Goal: Task Accomplishment & Management: Complete application form

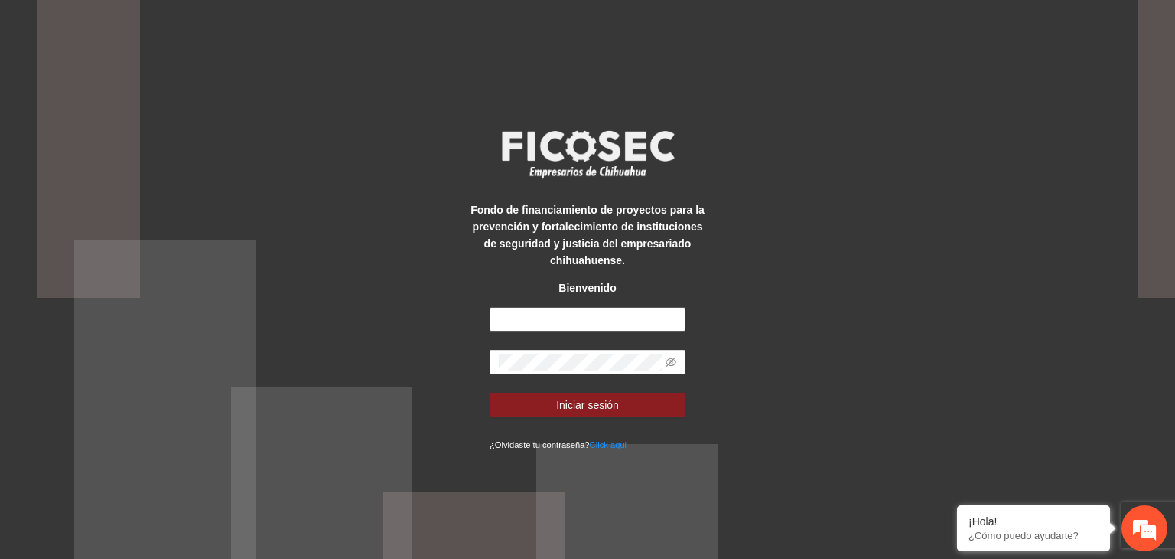
type input "**********"
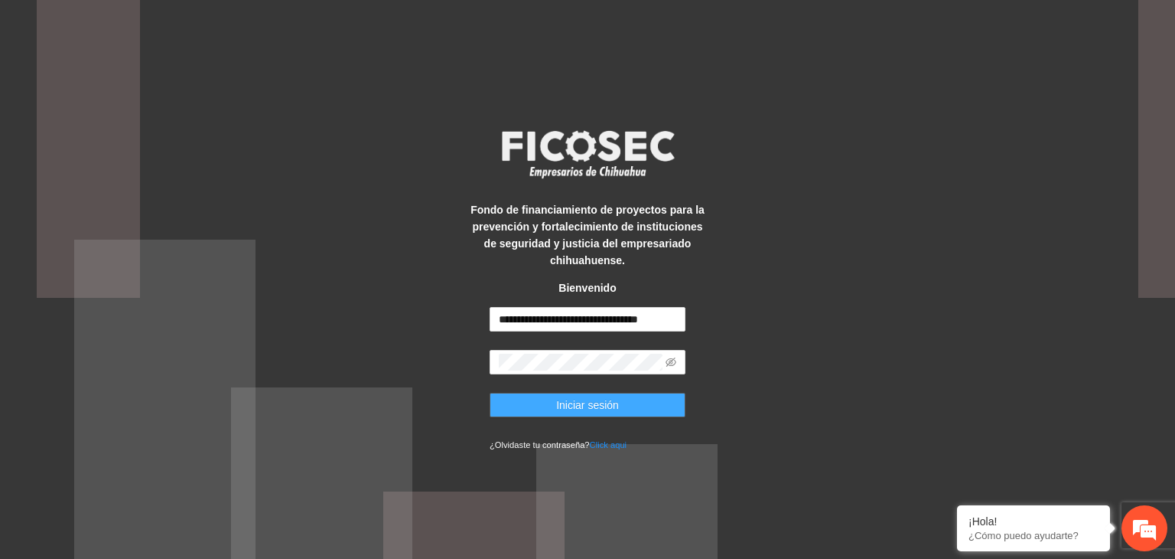
click at [549, 409] on button "Iniciar sesión" at bounding box center [588, 405] width 196 height 24
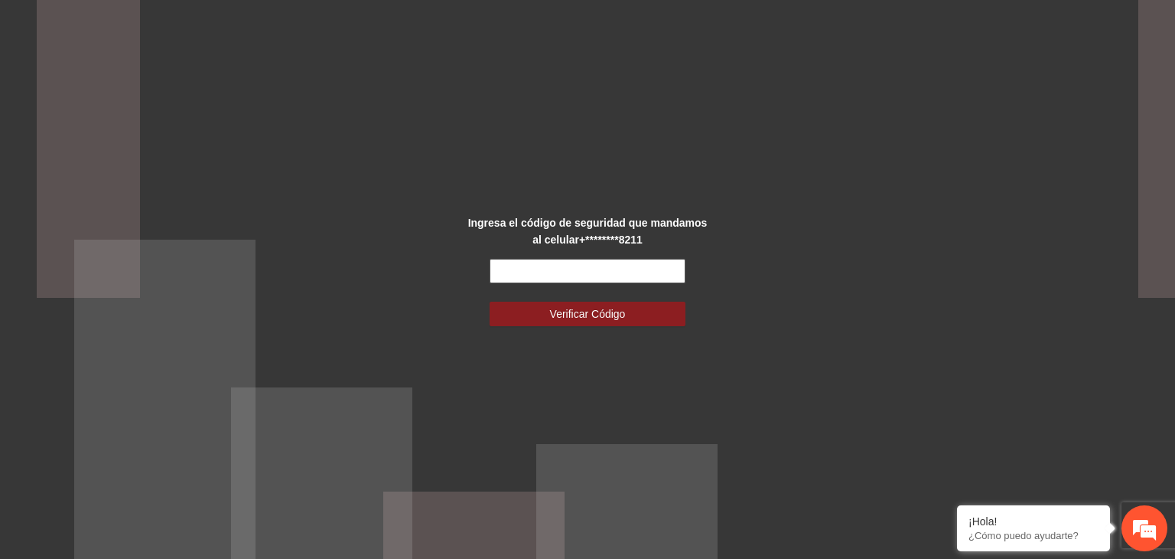
click at [534, 271] on input "text" at bounding box center [588, 271] width 196 height 24
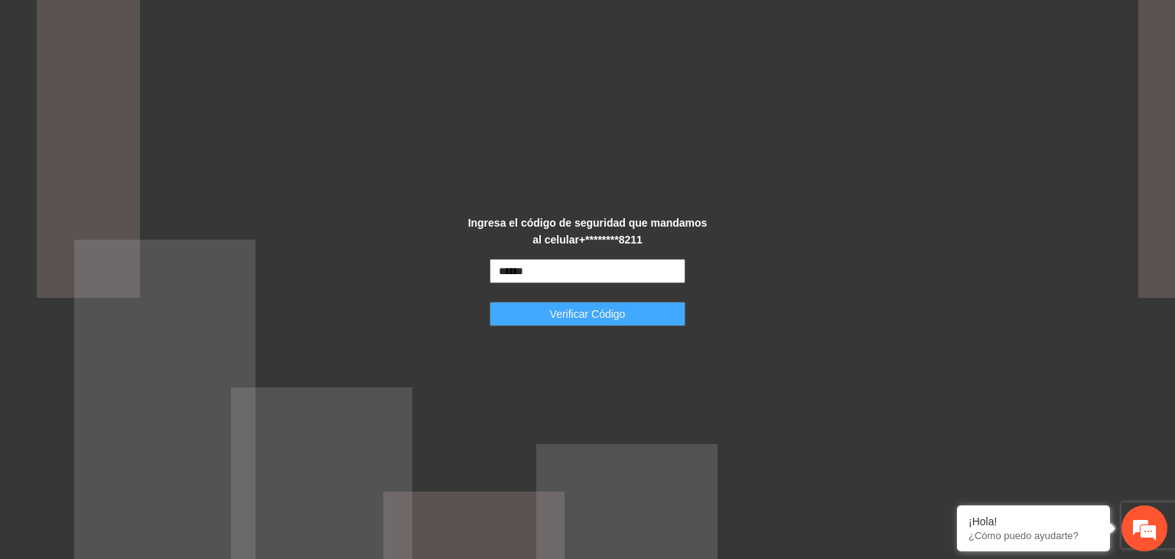
type input "******"
click at [582, 319] on span "Verificar Código" at bounding box center [588, 313] width 76 height 17
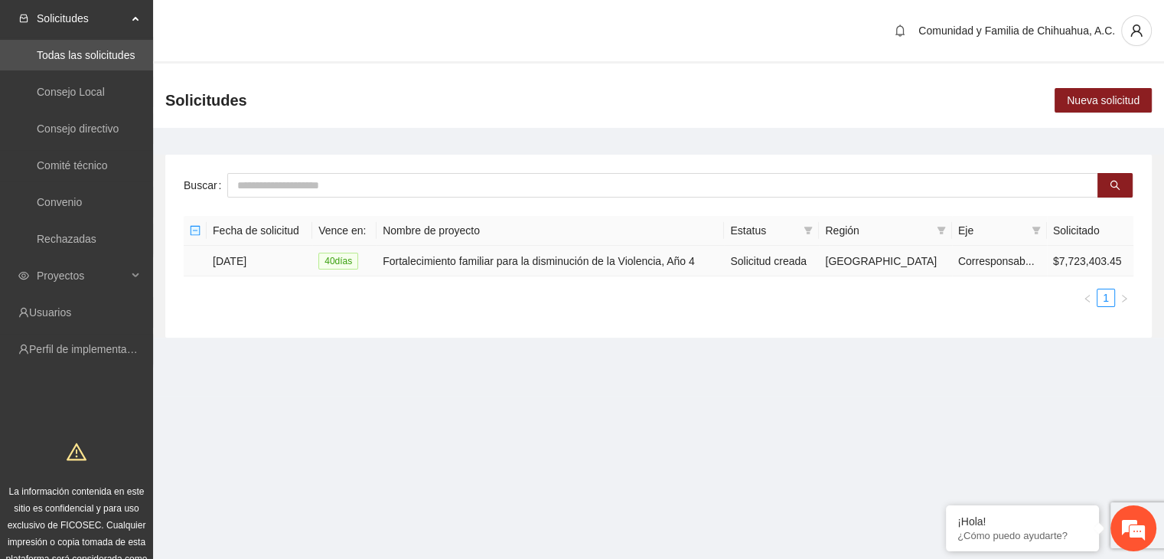
click at [242, 255] on td "21/07/2025" at bounding box center [260, 261] width 106 height 31
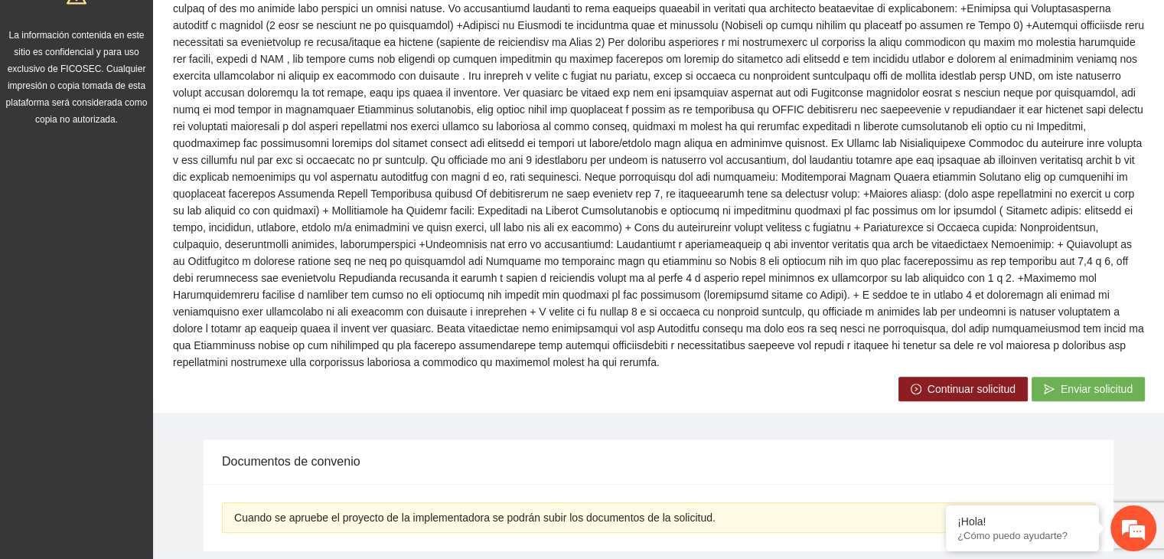
scroll to position [488, 0]
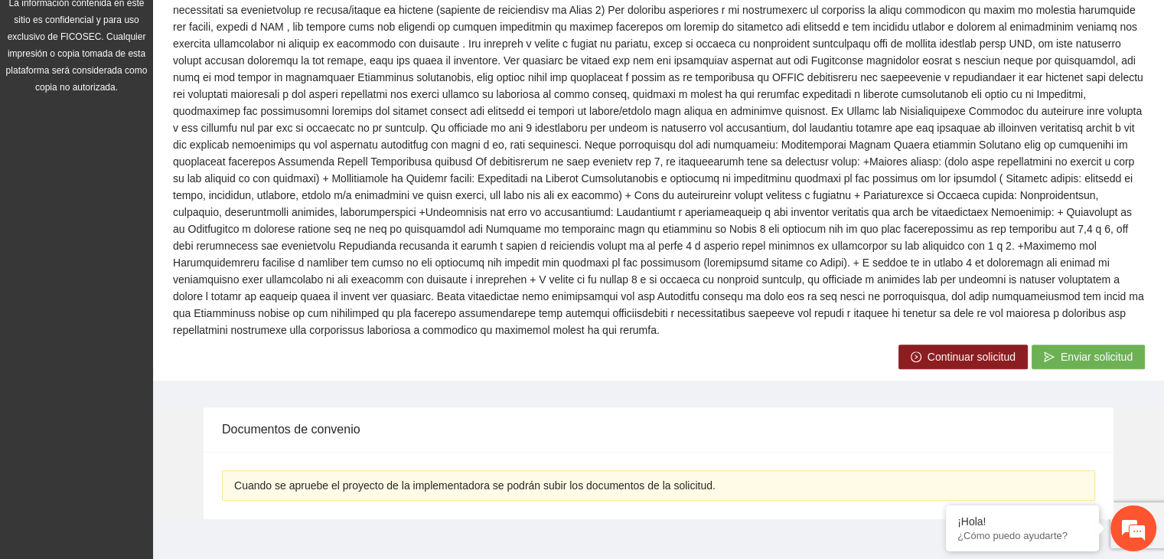
click at [935, 348] on span "Continuar solicitud" at bounding box center [971, 356] width 88 height 17
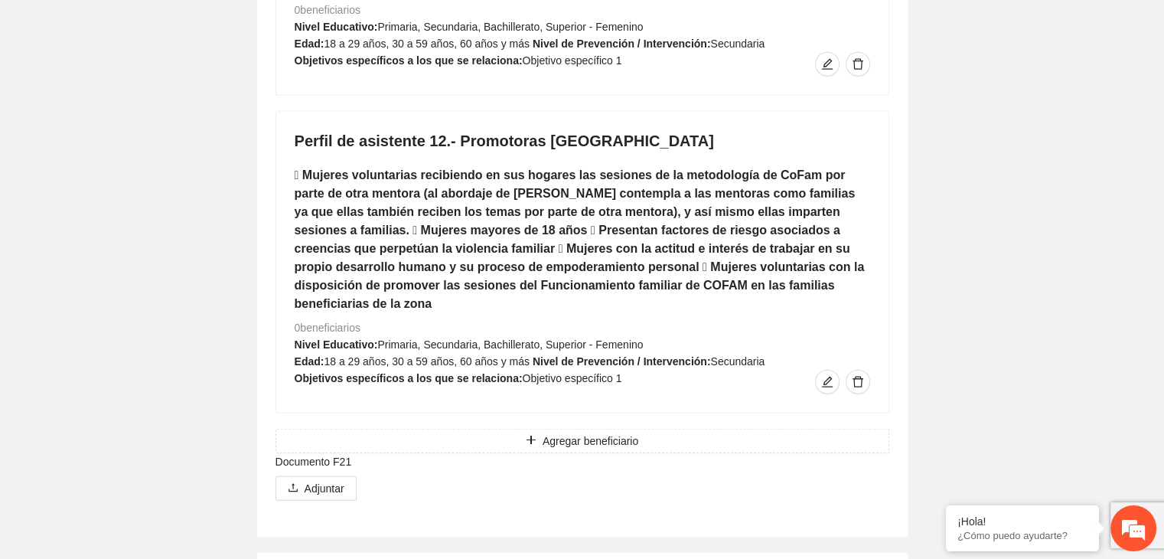
scroll to position [9524, 0]
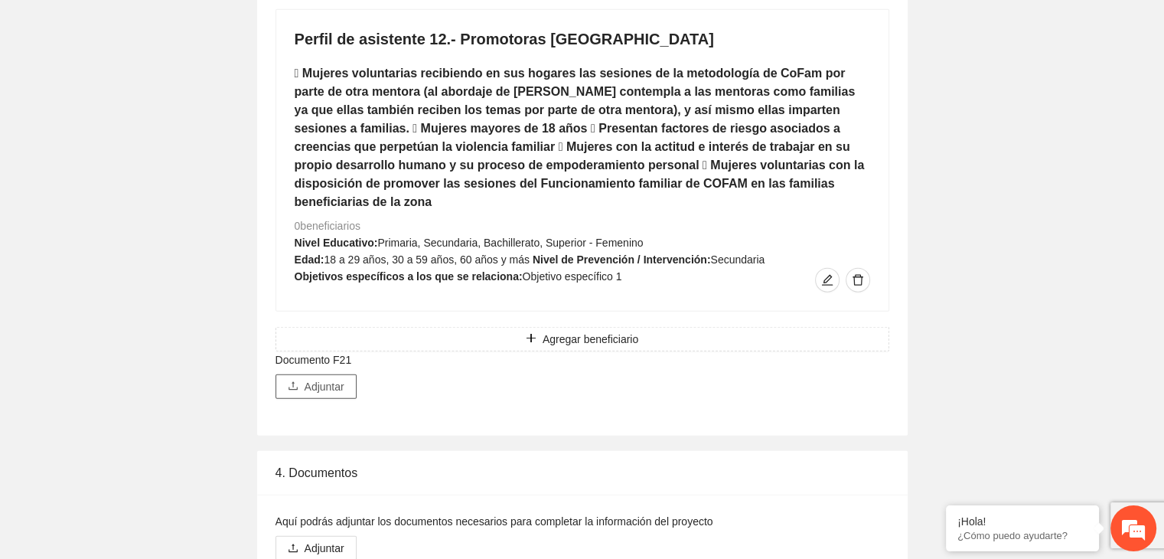
click at [326, 378] on span "Adjuntar" at bounding box center [325, 386] width 40 height 17
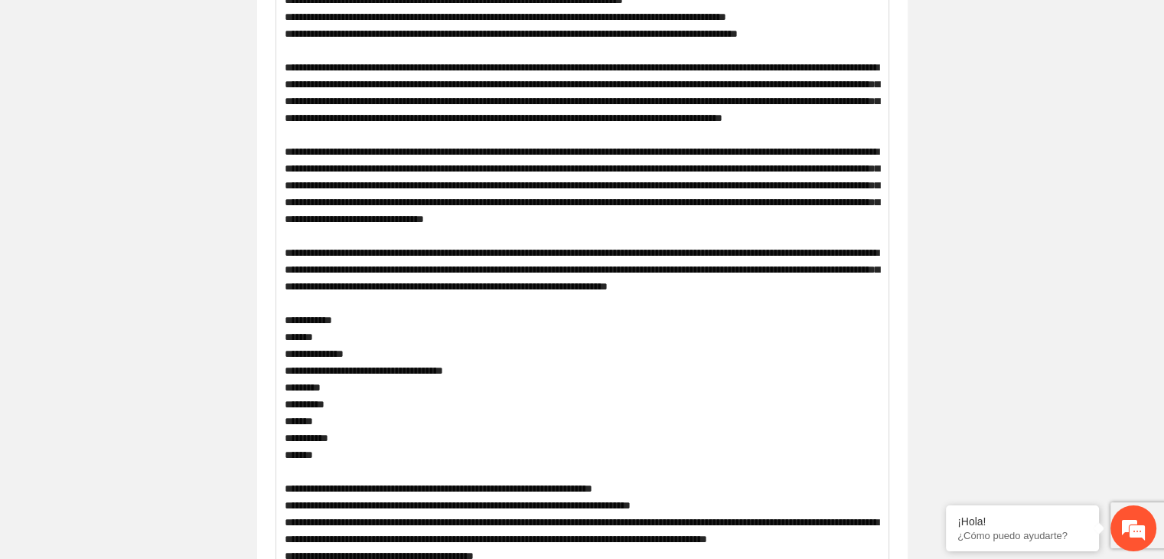
scroll to position [0, 0]
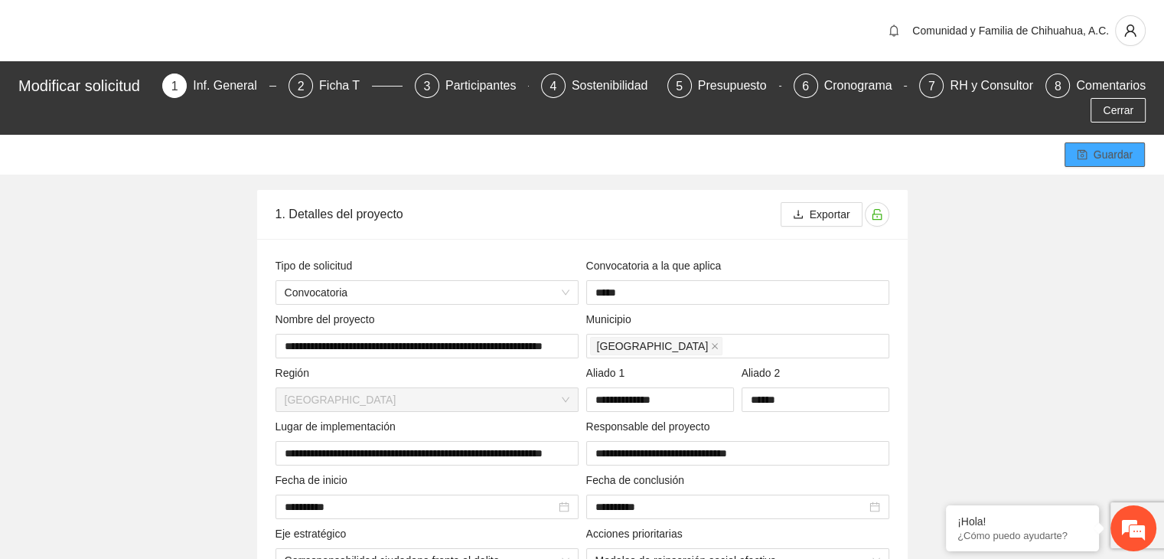
click at [1094, 152] on span "Guardar" at bounding box center [1113, 154] width 39 height 17
click at [1099, 154] on span "Guardar" at bounding box center [1113, 154] width 39 height 17
click at [1128, 111] on span "Cerrar" at bounding box center [1118, 110] width 31 height 17
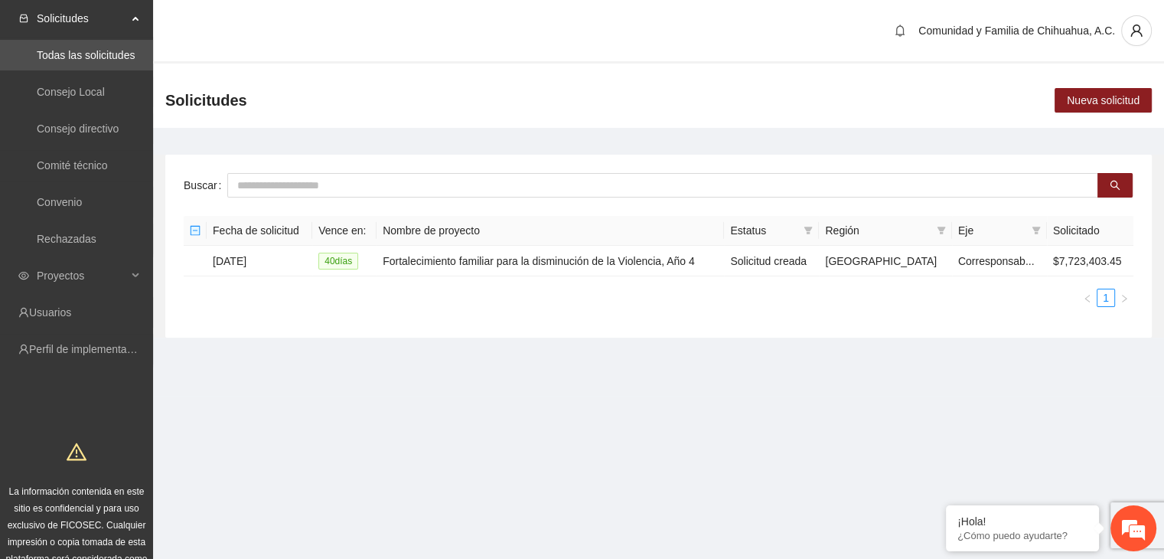
click at [881, 473] on section "Solicitudes Todas las solicitudes Consejo Local Consejo directivo Comité técnic…" at bounding box center [582, 298] width 1164 height 597
click at [236, 260] on td "21/07/2025" at bounding box center [260, 261] width 106 height 31
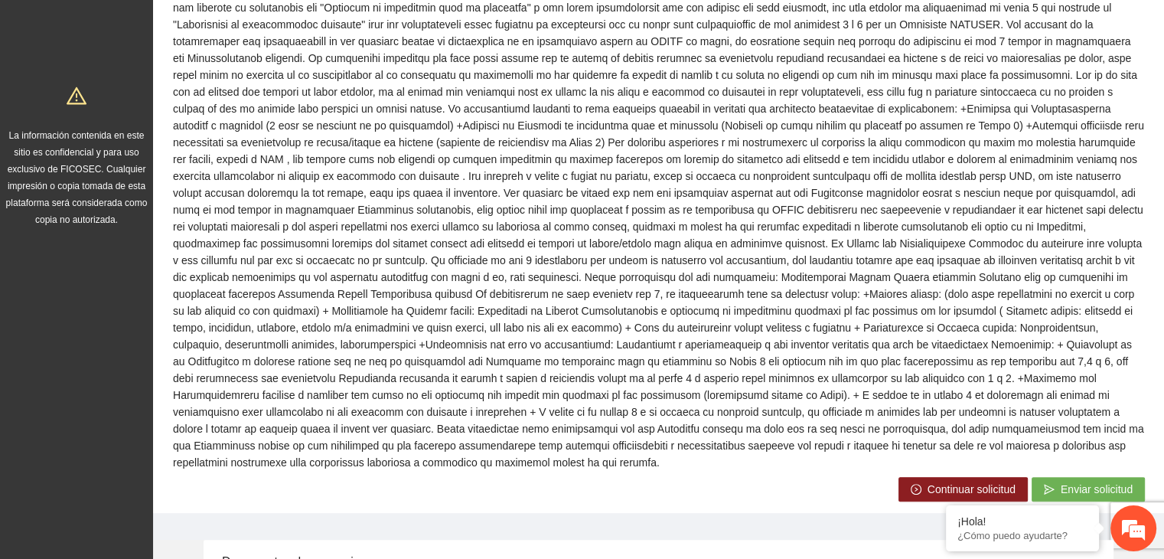
scroll to position [488, 0]
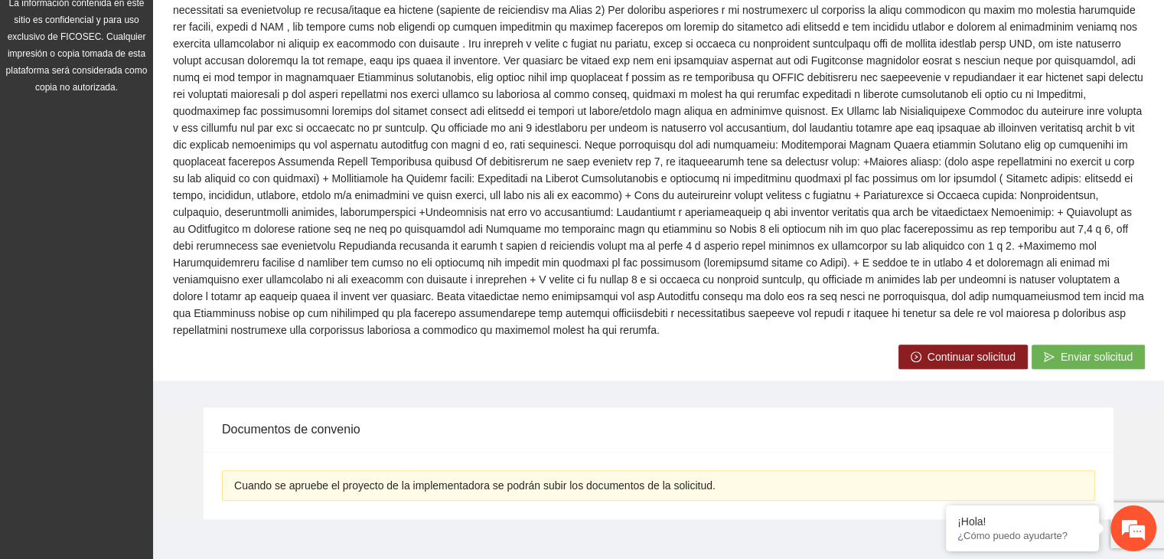
click at [1105, 348] on span "Enviar solicitud" at bounding box center [1097, 356] width 72 height 17
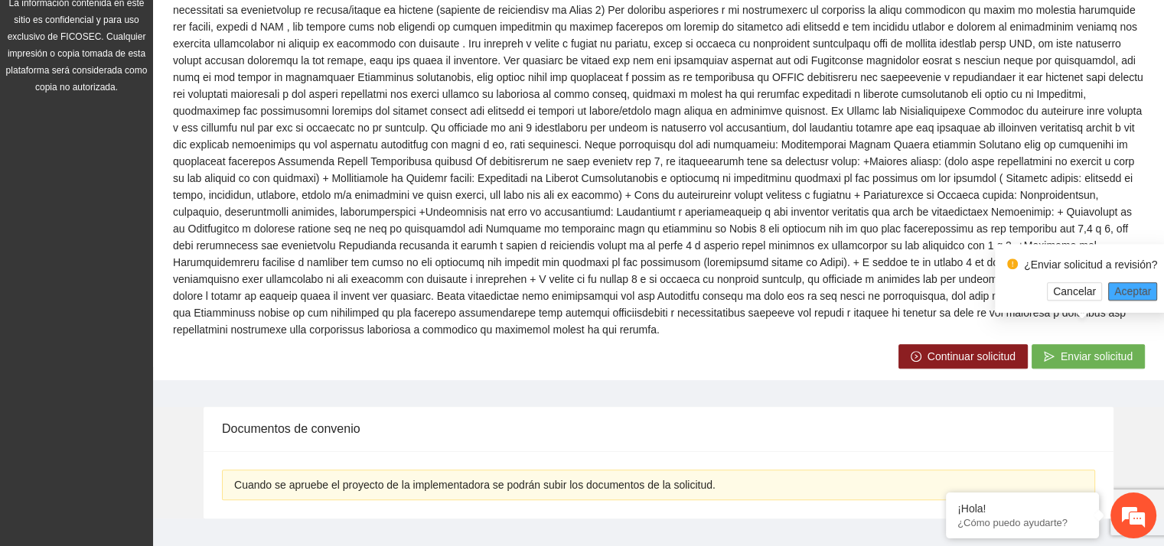
click at [1130, 295] on span "Aceptar" at bounding box center [1132, 291] width 37 height 17
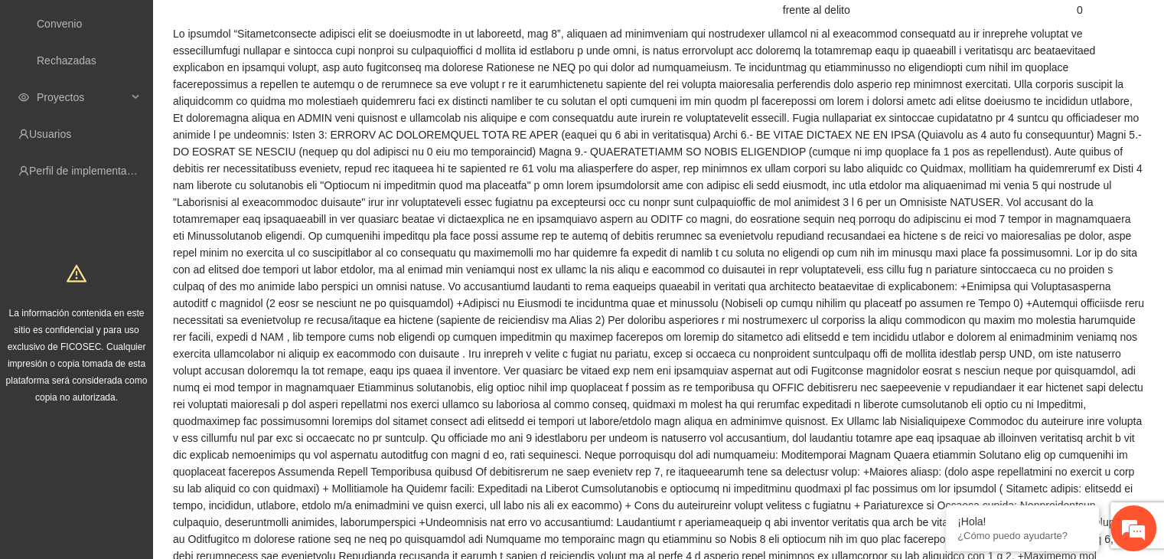
scroll to position [0, 0]
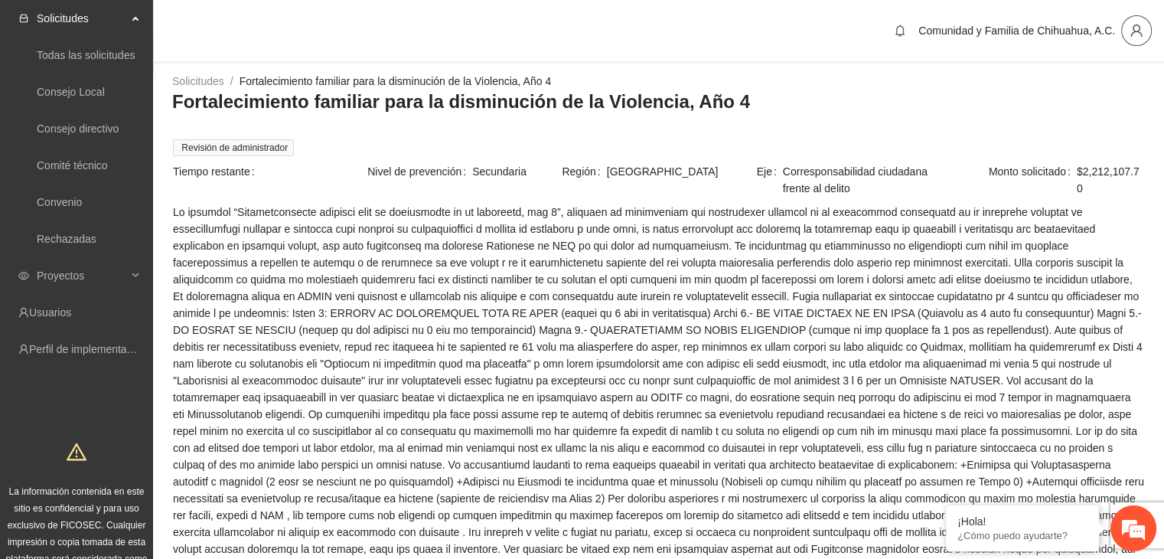
click at [1138, 31] on icon "user" at bounding box center [1135, 30] width 11 height 12
click at [1081, 85] on span "Cerrar sesión" at bounding box center [1096, 88] width 96 height 17
